Goal: Entertainment & Leisure: Consume media (video, audio)

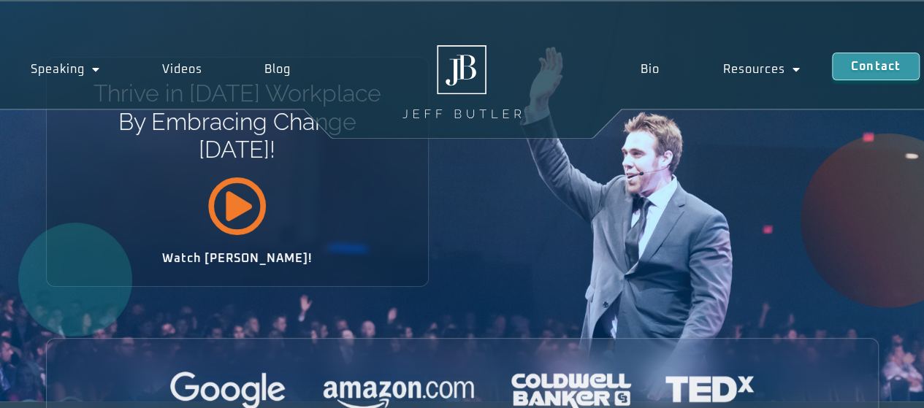
click at [250, 207] on icon at bounding box center [236, 205] width 59 height 59
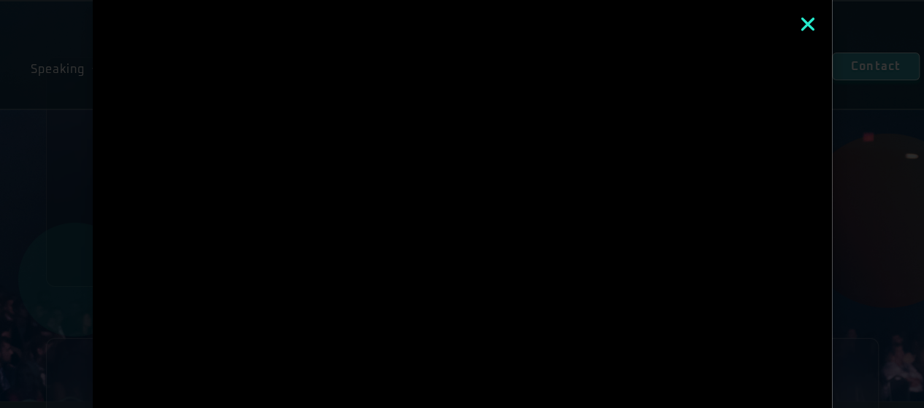
click at [810, 23] on icon "Close" at bounding box center [807, 24] width 19 height 19
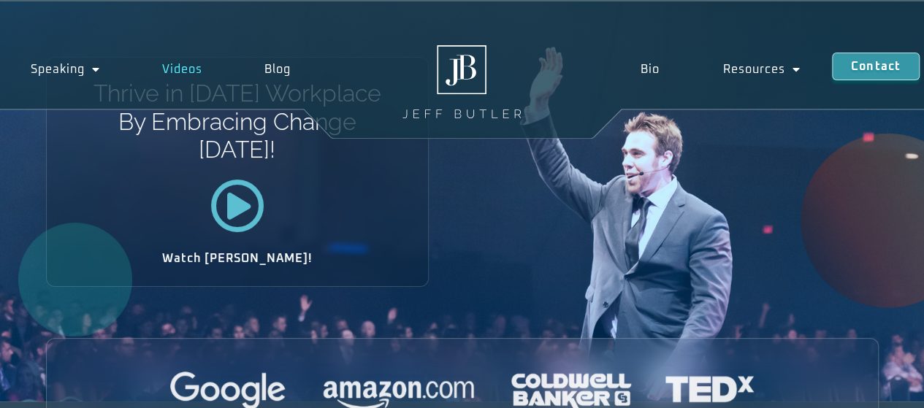
click at [187, 72] on link "Videos" at bounding box center [182, 70] width 102 height 34
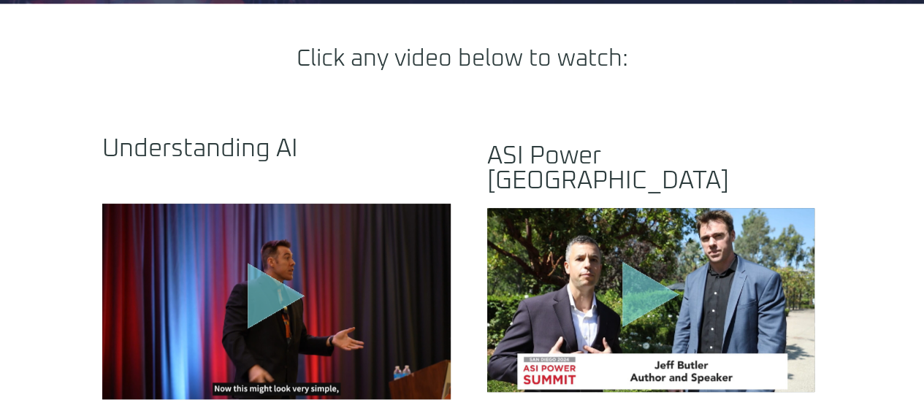
scroll to position [438, 0]
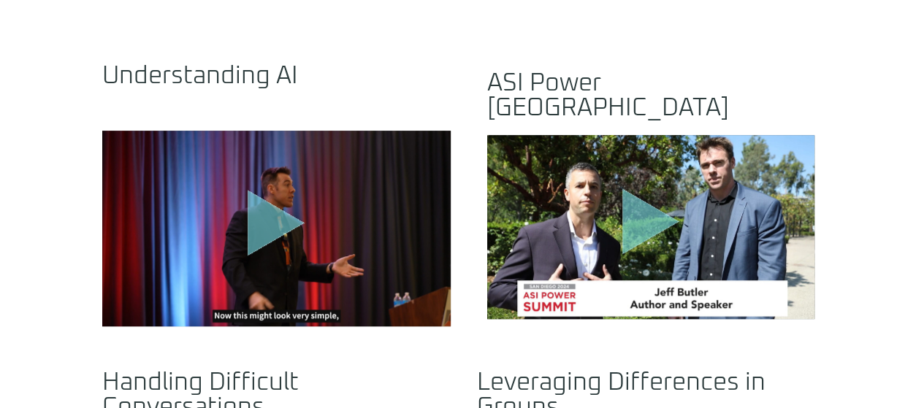
click at [283, 191] on icon "Play Video" at bounding box center [276, 223] width 57 height 66
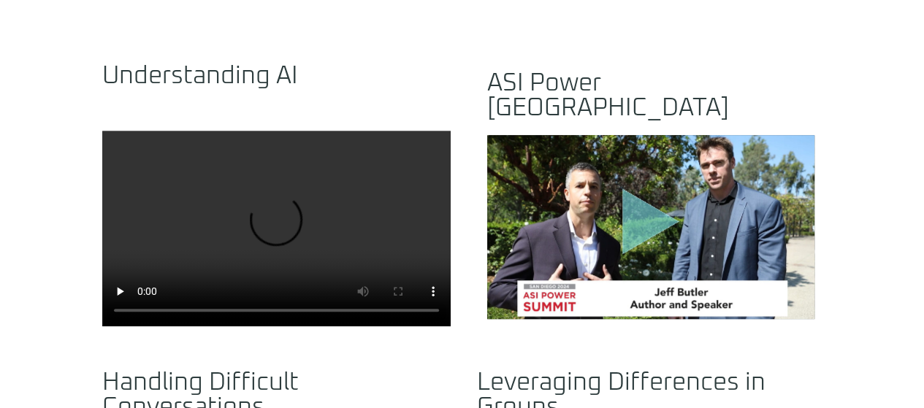
click at [651, 192] on icon "Play Video" at bounding box center [650, 221] width 57 height 66
